Goal: Find specific page/section: Find specific page/section

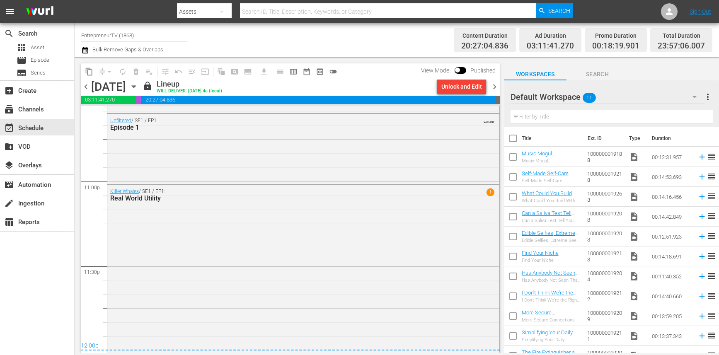
click at [590, 72] on span "Search" at bounding box center [597, 74] width 62 height 10
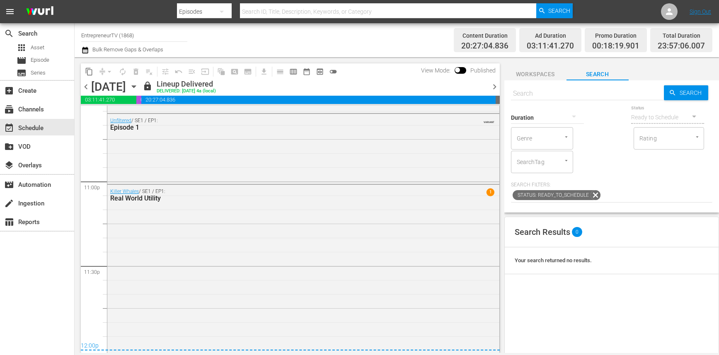
click at [540, 75] on span "Workspaces" at bounding box center [535, 74] width 62 height 10
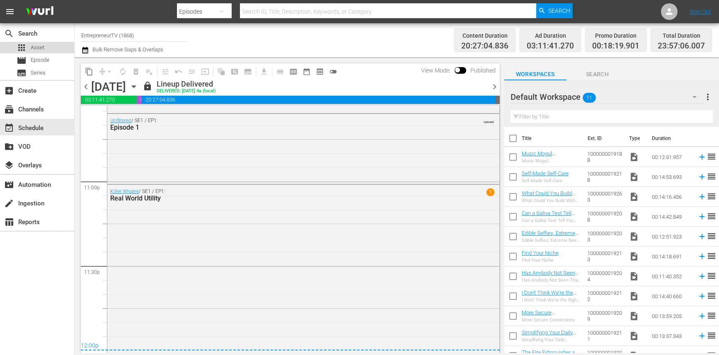
click at [41, 51] on span "Asset" at bounding box center [38, 48] width 14 height 8
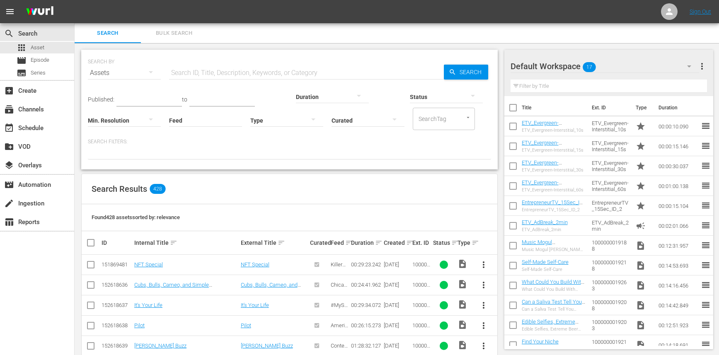
click at [299, 123] on div at bounding box center [286, 120] width 73 height 23
click at [281, 132] on div "Ad" at bounding box center [286, 132] width 73 height 13
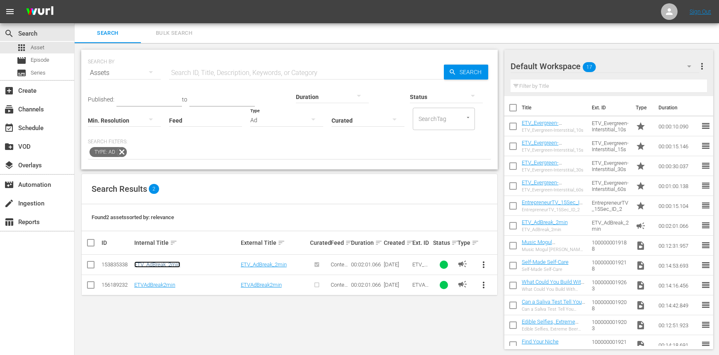
click at [169, 263] on link "ETV_AdBreak_2min" at bounding box center [157, 264] width 46 height 6
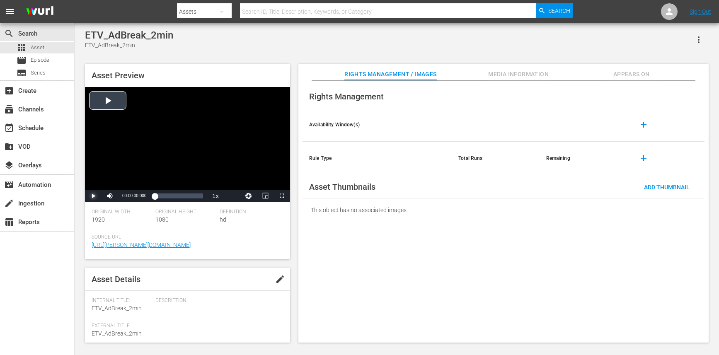
click at [93, 196] on span "Video Player" at bounding box center [93, 196] width 0 height 0
click at [181, 197] on div "Loaded : 29.64% 00:01:06.224 00:00:01.190" at bounding box center [179, 196] width 48 height 8
click at [199, 197] on div "Loaded : 0.00% 00:01:50.718 00:01:06.224" at bounding box center [179, 196] width 48 height 8
click at [93, 196] on span "Video Player" at bounding box center [93, 196] width 0 height 0
